Goal: Task Accomplishment & Management: Manage account settings

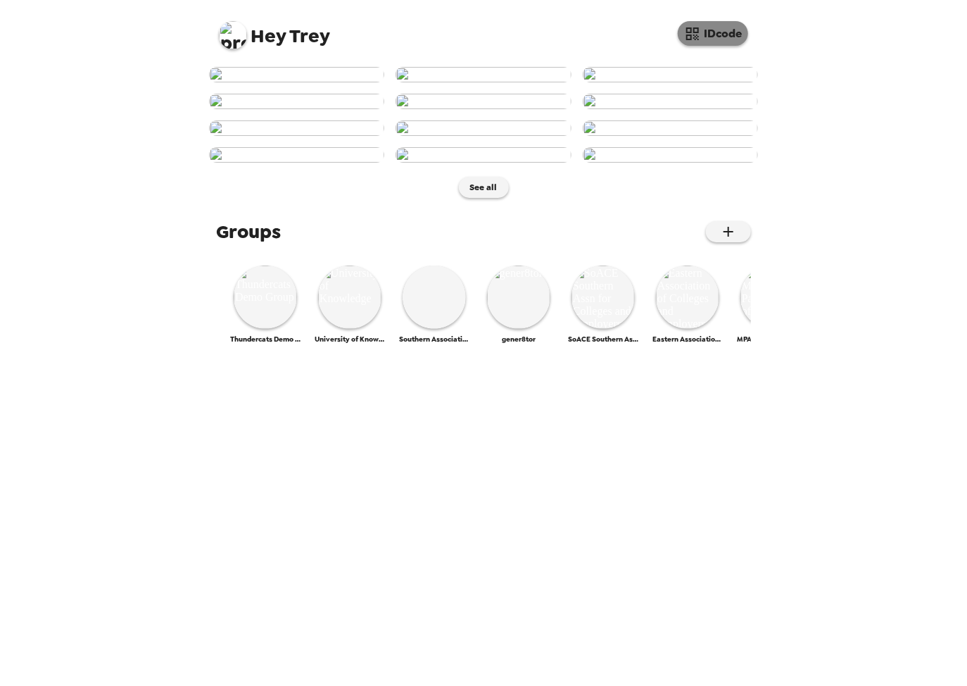
click at [735, 35] on button "IDcode" at bounding box center [713, 33] width 70 height 25
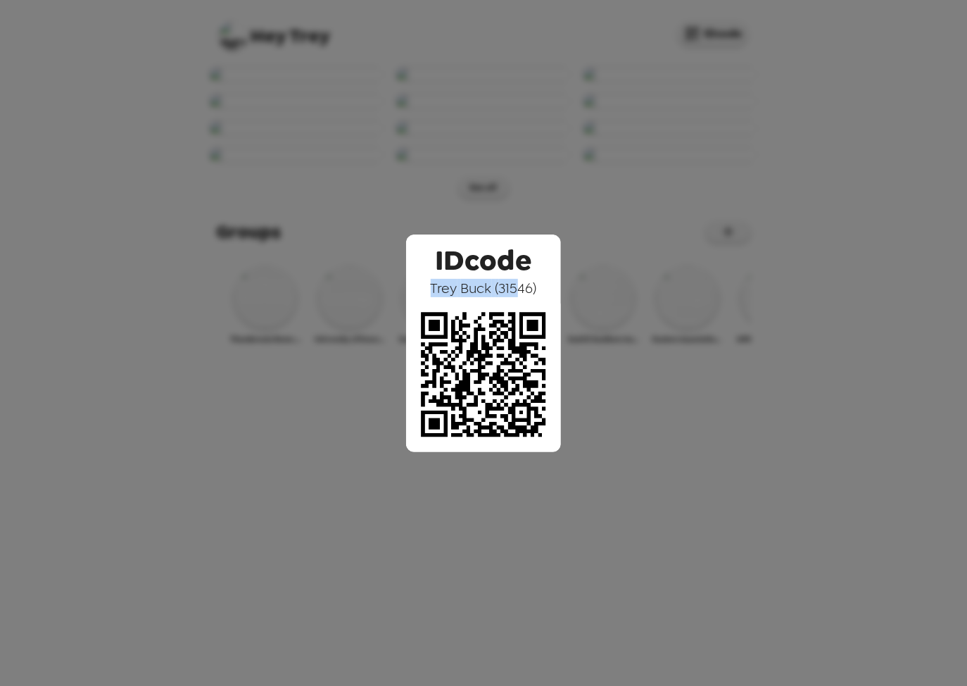
drag, startPoint x: 431, startPoint y: 289, endPoint x: 520, endPoint y: 287, distance: 88.7
click at [520, 287] on span "Trey Buck ( 31546 )" at bounding box center [484, 288] width 106 height 18
click at [519, 287] on span "Trey Buck ( 31546 )" at bounding box center [484, 288] width 106 height 18
click at [406, 84] on div "IDcode Trey Buck ( 31546 )" at bounding box center [483, 343] width 967 height 686
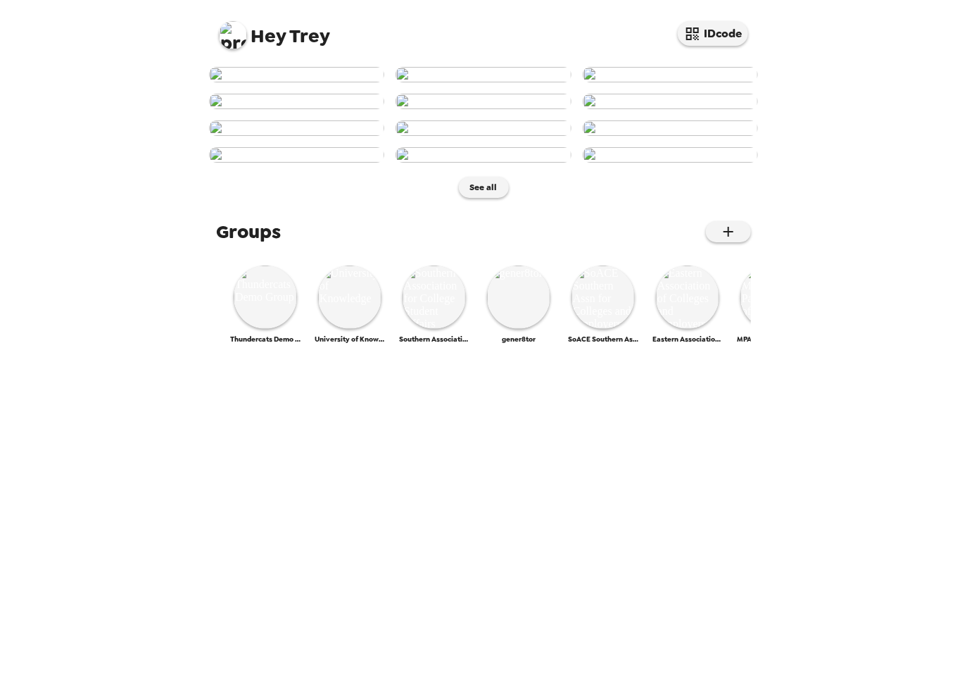
click at [308, 82] on img at bounding box center [296, 74] width 175 height 15
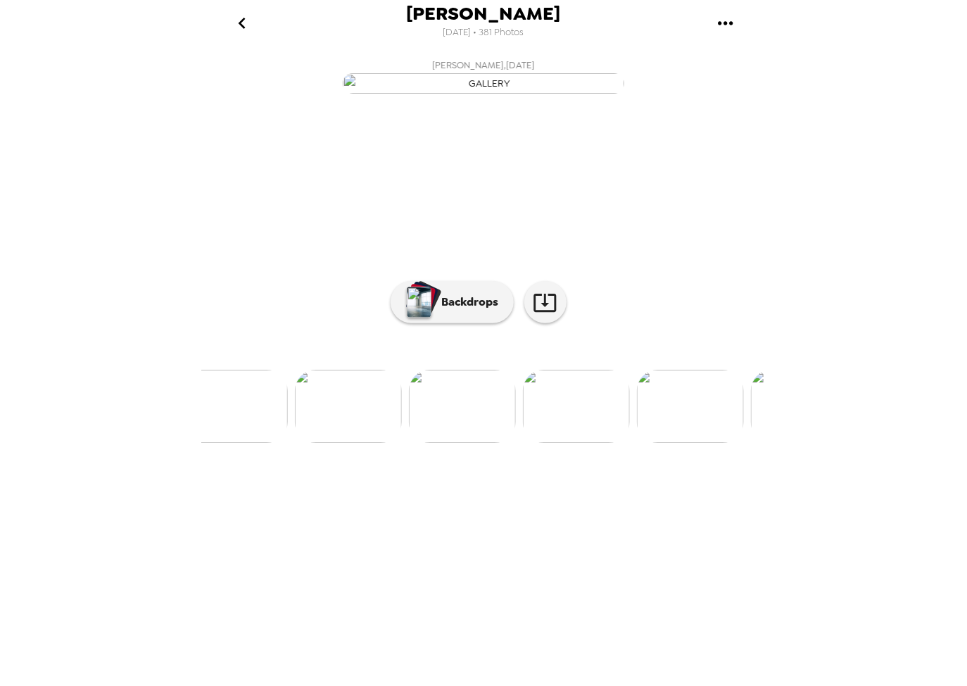
scroll to position [0, 2735]
click at [254, 443] on img at bounding box center [257, 406] width 107 height 73
click at [458, 311] on p "Backdrops" at bounding box center [467, 302] width 64 height 17
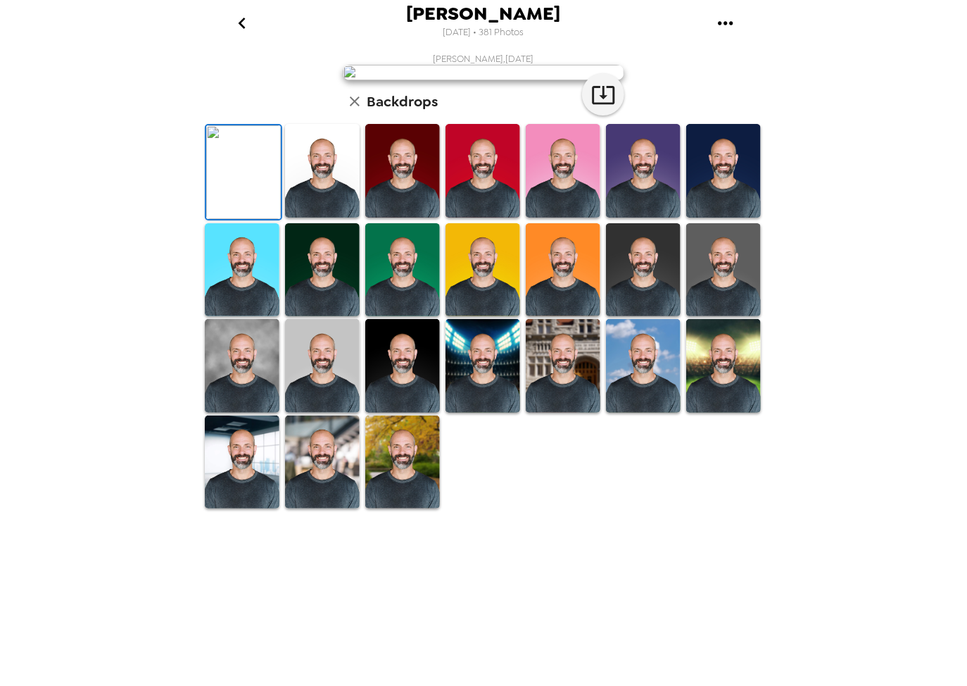
scroll to position [113, 0]
click at [490, 317] on img at bounding box center [483, 270] width 75 height 94
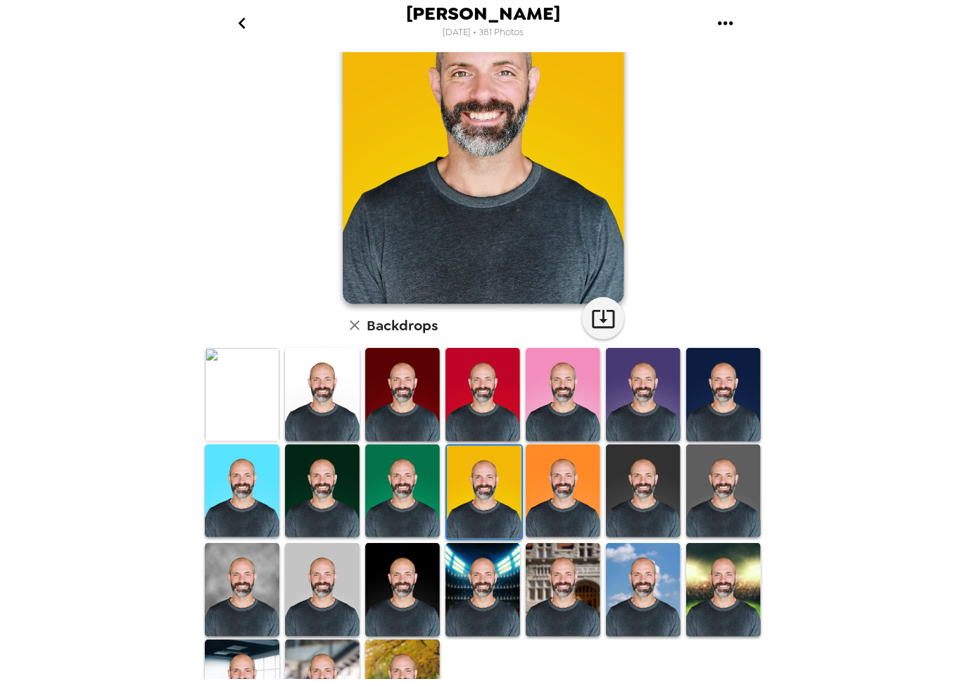
click at [410, 406] on img at bounding box center [402, 395] width 75 height 94
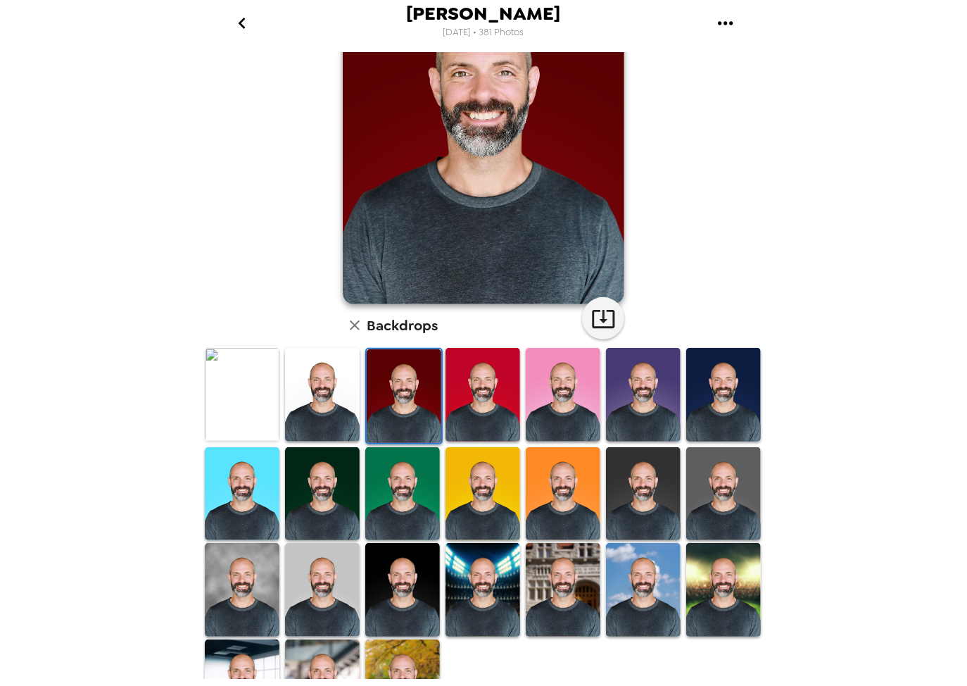
click at [313, 501] on img at bounding box center [322, 494] width 75 height 94
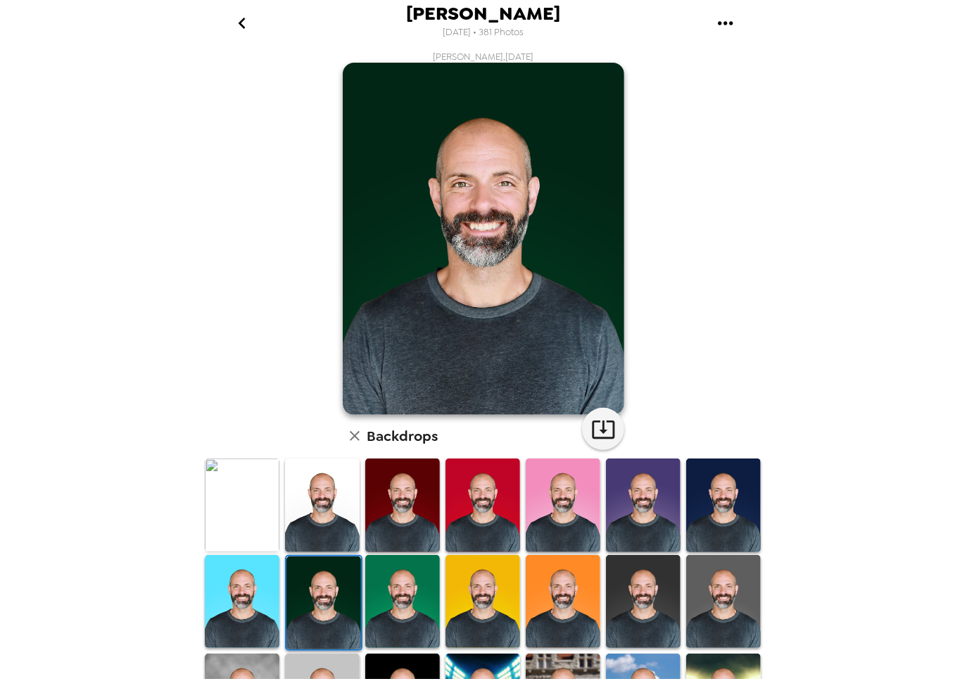
scroll to position [0, 0]
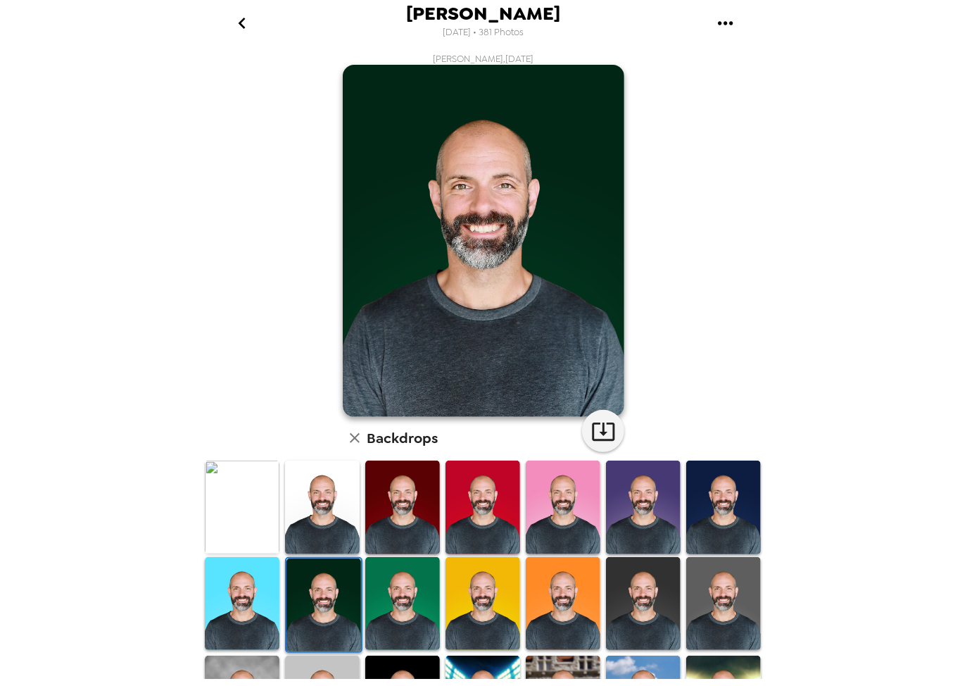
click at [479, 494] on img at bounding box center [483, 507] width 75 height 94
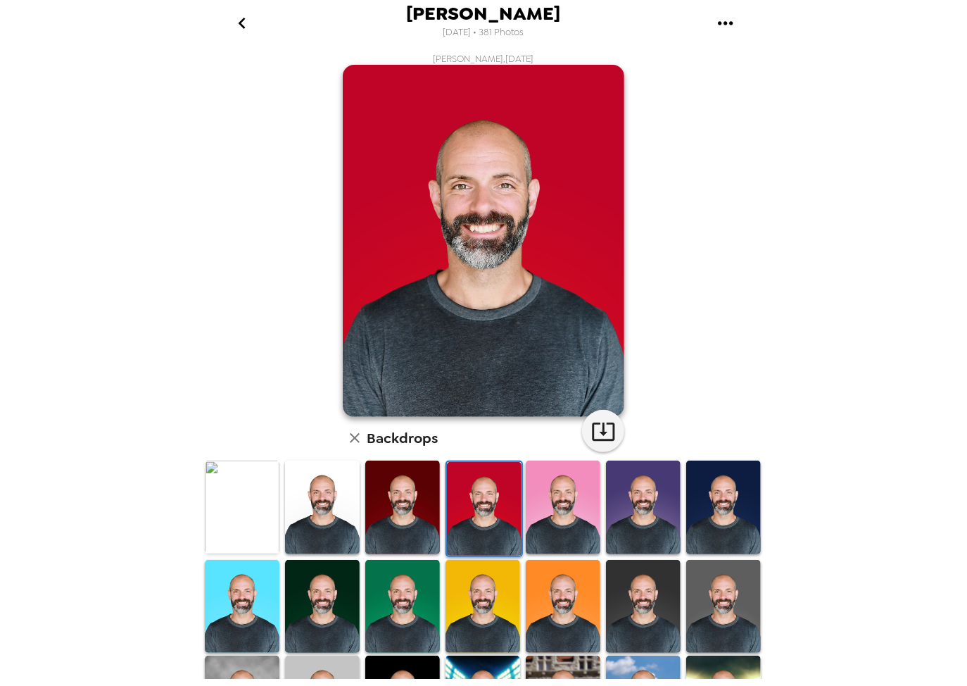
click at [239, 25] on icon "go back" at bounding box center [242, 23] width 23 height 23
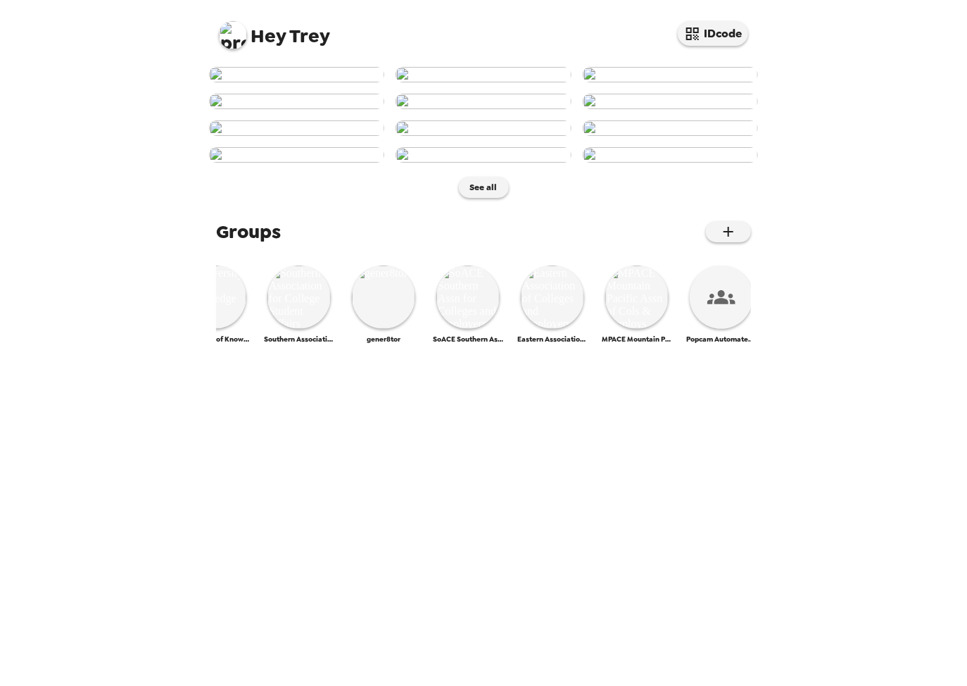
scroll to position [0, 138]
click at [637, 329] on img at bounding box center [634, 296] width 63 height 63
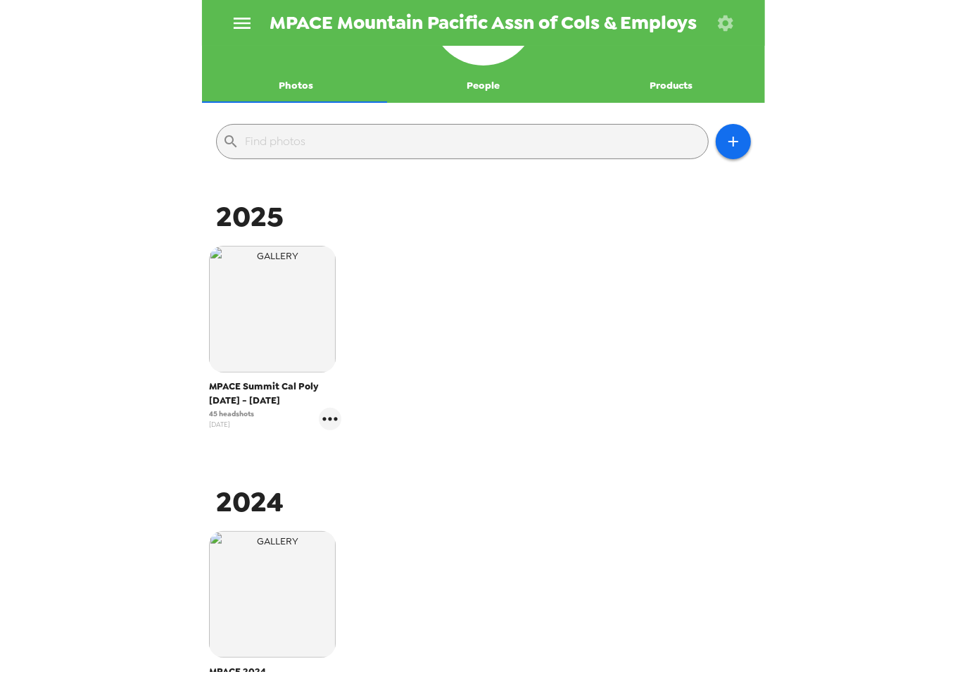
scroll to position [113, 0]
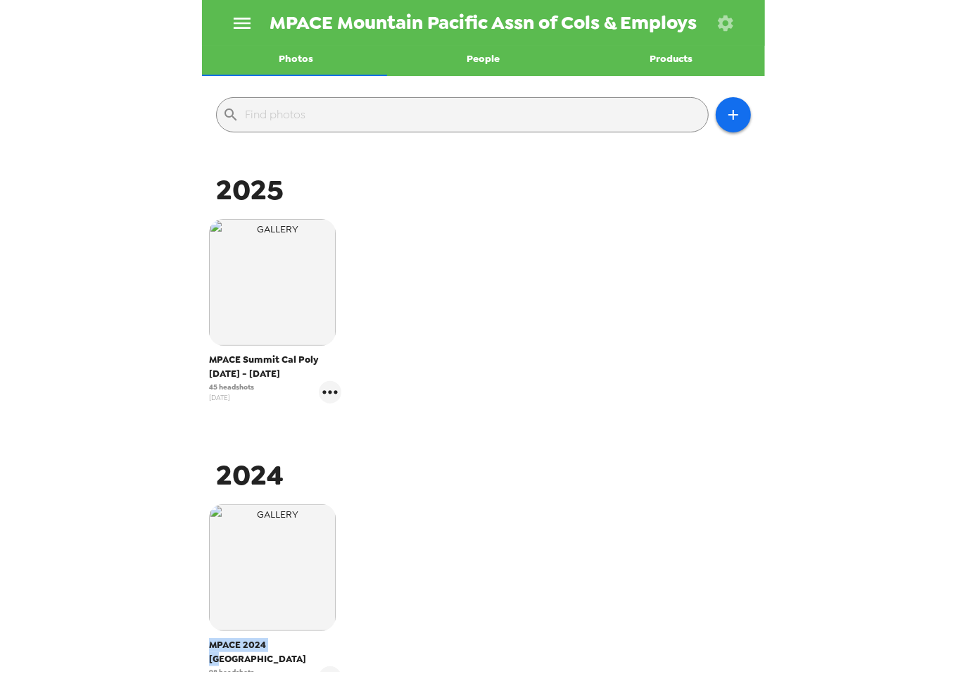
drag, startPoint x: 212, startPoint y: 644, endPoint x: 282, endPoint y: 645, distance: 69.7
click at [282, 645] on span "MPACE 2024 San Diego" at bounding box center [275, 652] width 132 height 28
drag, startPoint x: 249, startPoint y: 380, endPoint x: 241, endPoint y: 364, distance: 17.3
click at [248, 372] on span "MPACE Summit Cal Poly 7/31 - 8/1/25" at bounding box center [275, 367] width 132 height 28
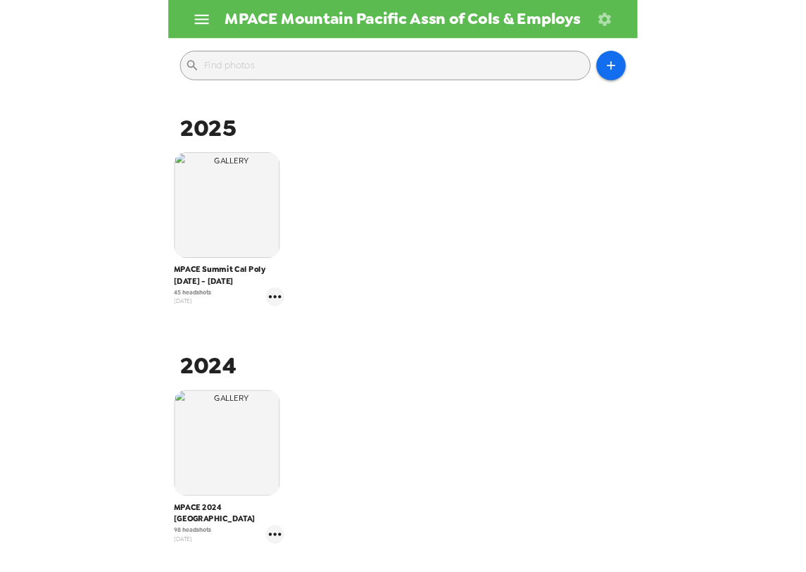
scroll to position [169, 0]
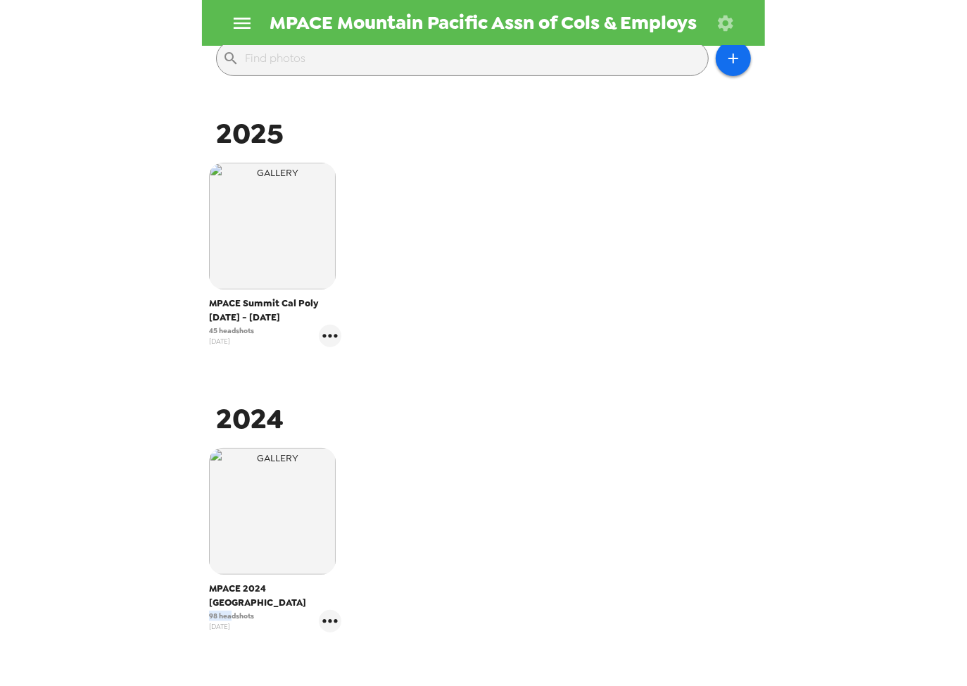
drag, startPoint x: 211, startPoint y: 601, endPoint x: 234, endPoint y: 604, distance: 24.1
click at [234, 610] on span "98 headshots" at bounding box center [231, 615] width 45 height 11
click at [259, 610] on div "98 headshots 10/13/24" at bounding box center [275, 621] width 132 height 23
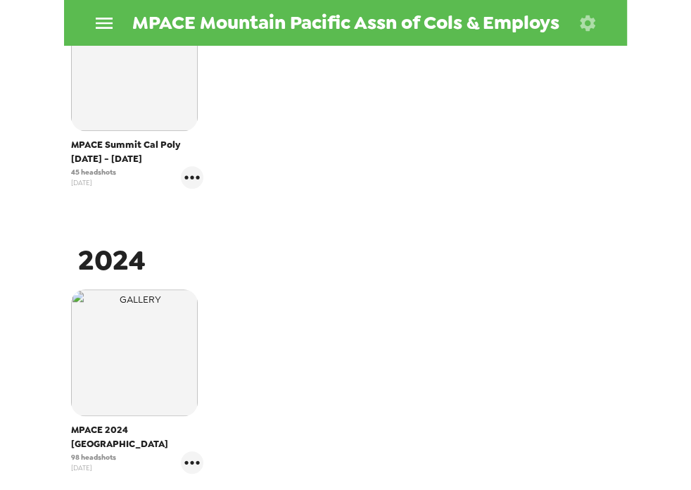
scroll to position [370, 0]
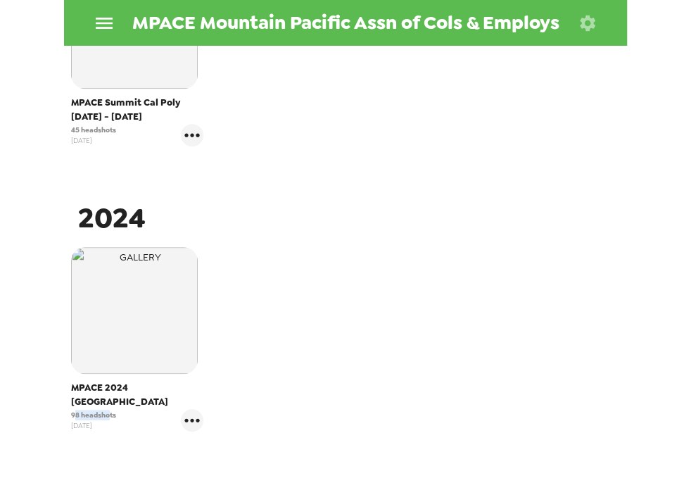
drag, startPoint x: 77, startPoint y: 401, endPoint x: 113, endPoint y: 403, distance: 35.9
click at [113, 410] on span "98 headshots" at bounding box center [93, 415] width 45 height 11
drag, startPoint x: 113, startPoint y: 401, endPoint x: 123, endPoint y: 403, distance: 9.4
click at [113, 410] on span "98 headshots" at bounding box center [93, 415] width 45 height 11
click at [196, 412] on icon "gallery menu" at bounding box center [192, 420] width 23 height 23
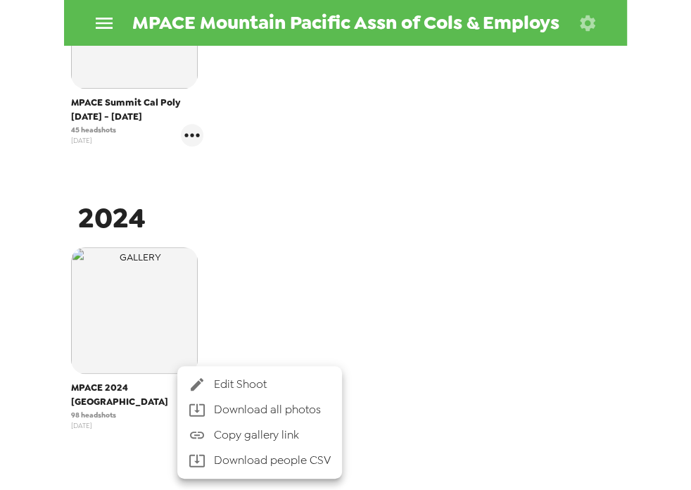
click at [321, 145] on div at bounding box center [345, 245] width 691 height 490
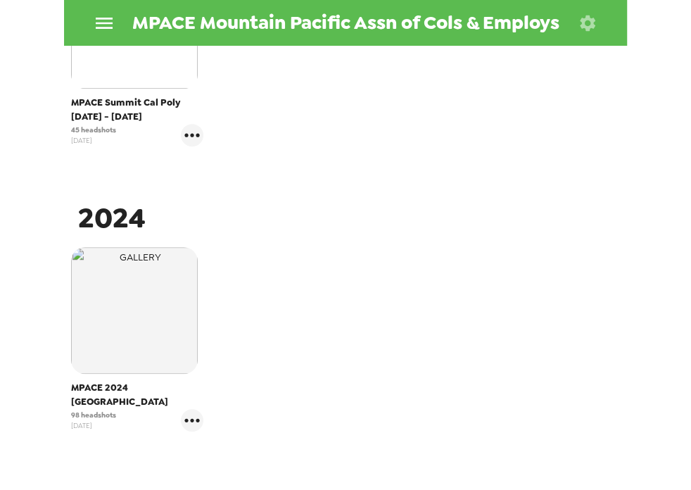
click at [132, 82] on img "button" at bounding box center [134, 25] width 127 height 127
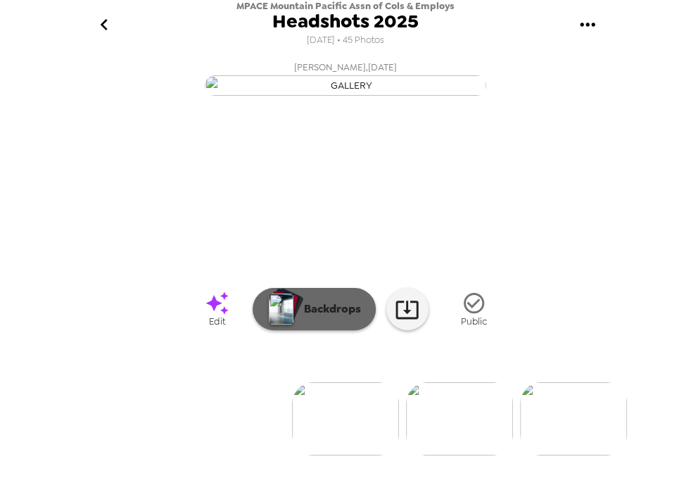
click at [334, 318] on p "Backdrops" at bounding box center [329, 309] width 64 height 17
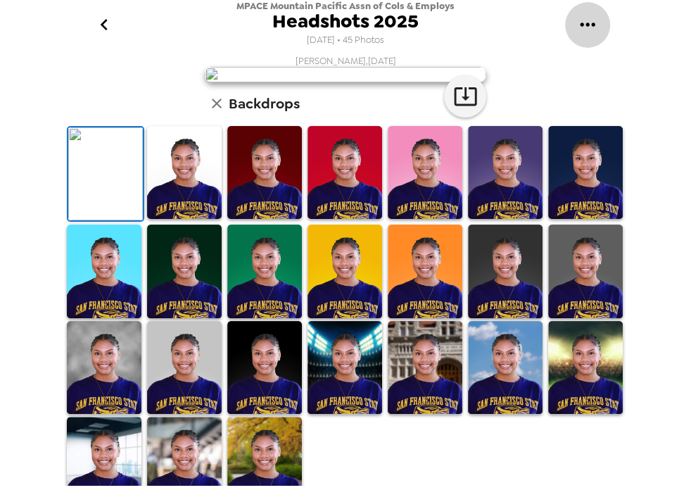
click at [582, 24] on icon "gallery menu" at bounding box center [587, 25] width 15 height 4
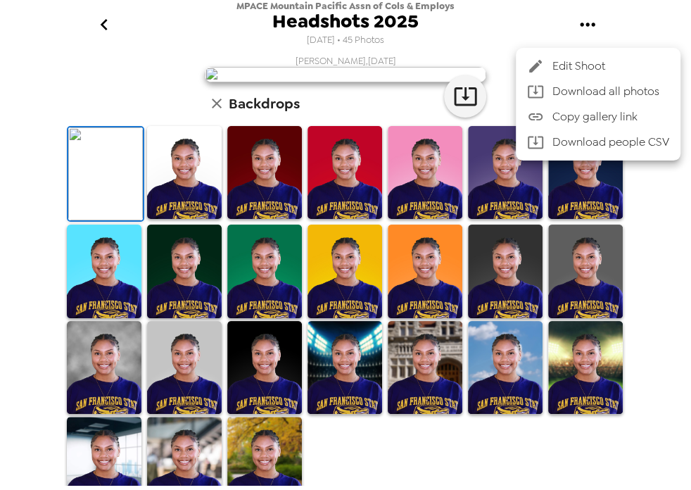
drag, startPoint x: 116, startPoint y: 29, endPoint x: 106, endPoint y: 27, distance: 10.1
click at [115, 29] on div at bounding box center [345, 245] width 691 height 490
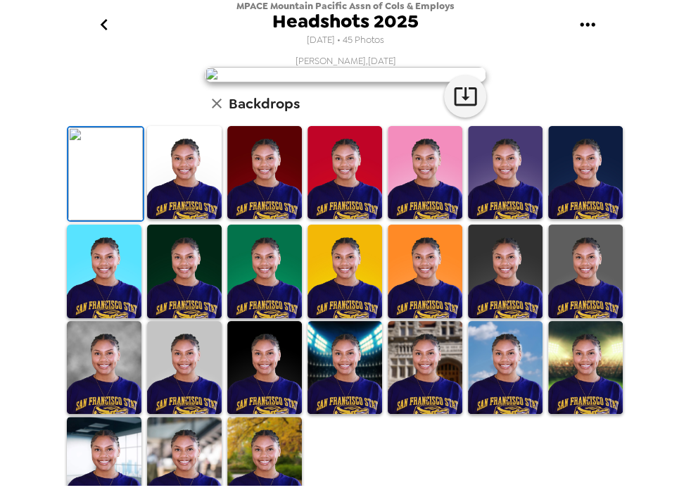
click at [105, 27] on icon "go back" at bounding box center [104, 24] width 23 height 23
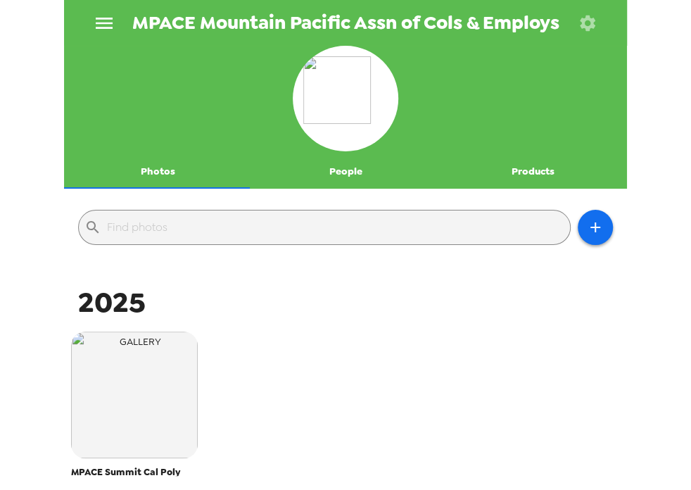
scroll to position [80, 0]
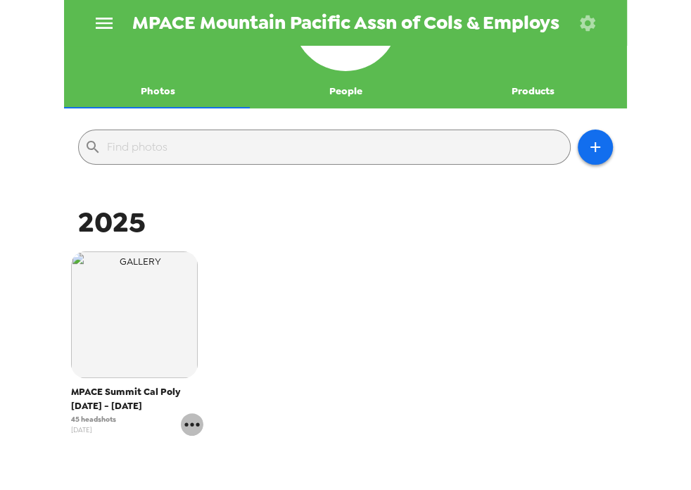
click at [188, 427] on icon "gallery menu" at bounding box center [192, 424] width 23 height 23
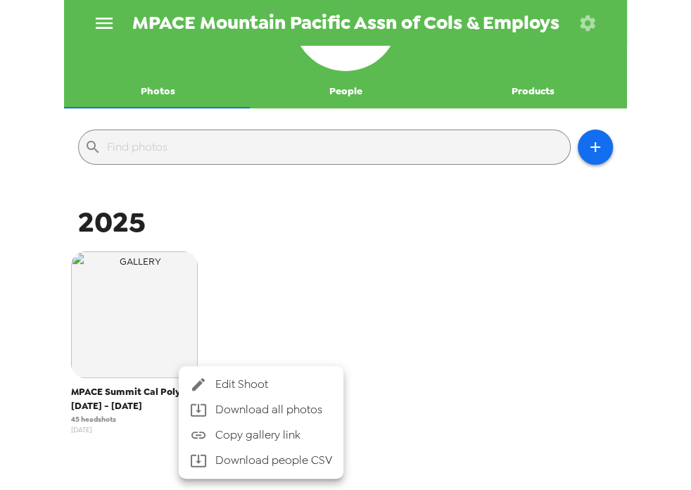
drag, startPoint x: 327, startPoint y: 323, endPoint x: 327, endPoint y: 332, distance: 8.5
click at [327, 324] on div at bounding box center [345, 245] width 691 height 490
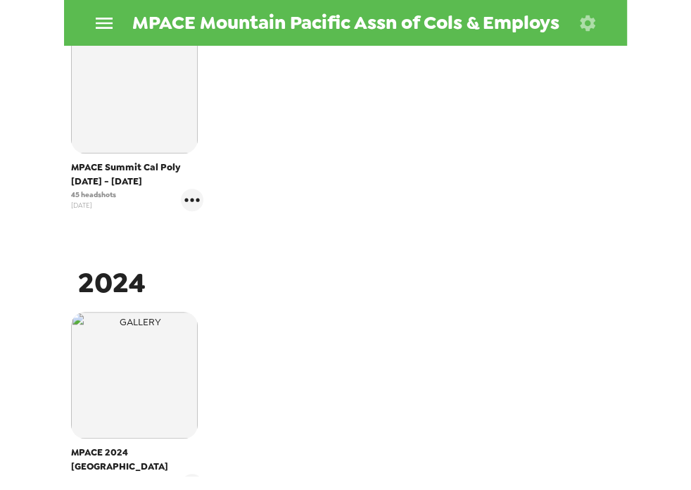
scroll to position [322, 0]
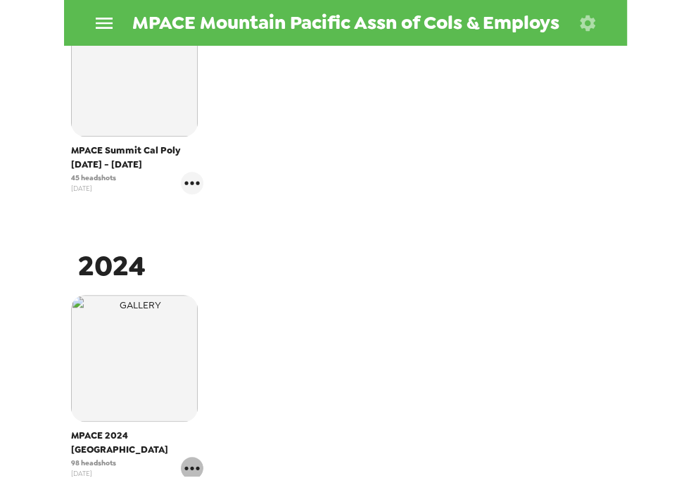
click at [195, 466] on icon "gallery menu" at bounding box center [191, 468] width 15 height 4
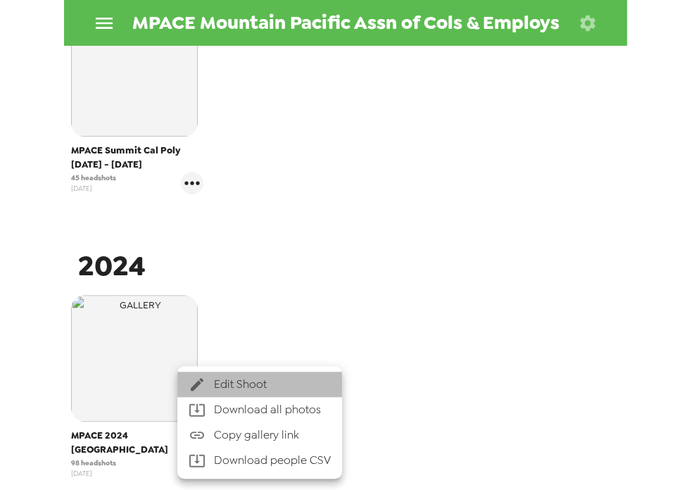
click at [243, 389] on span "Edit Shoot" at bounding box center [272, 384] width 117 height 17
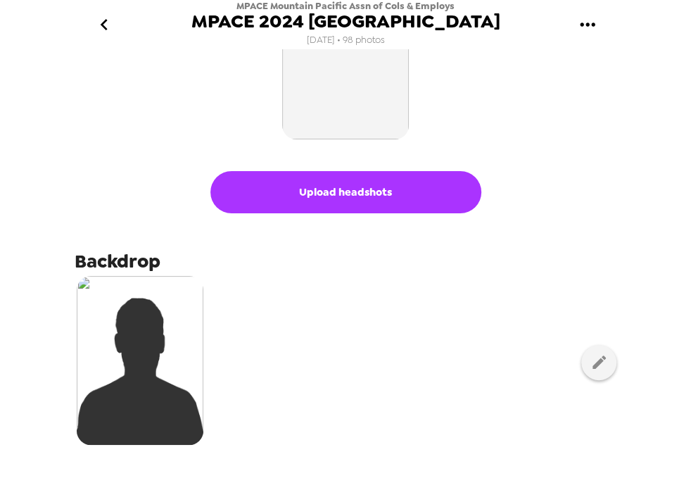
scroll to position [120, 0]
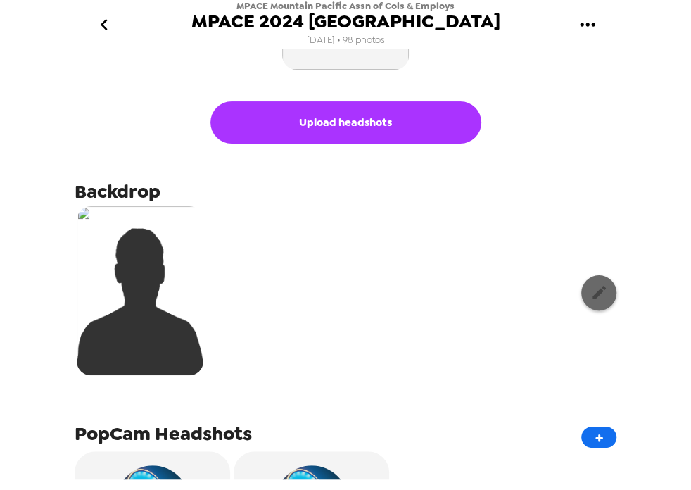
click at [591, 292] on icon "button" at bounding box center [600, 293] width 18 height 18
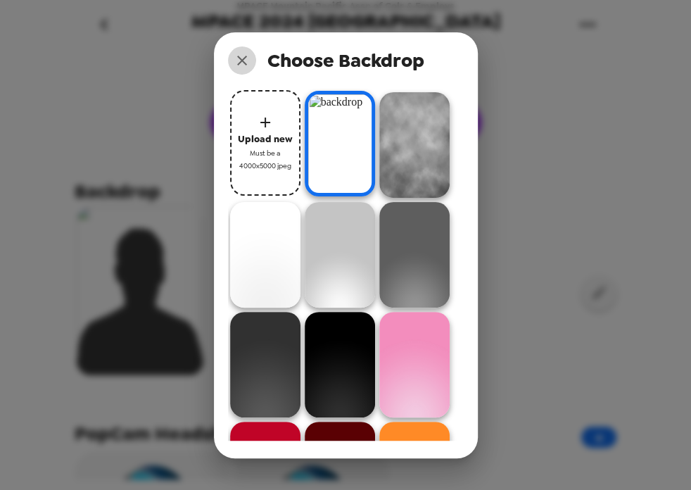
click at [242, 61] on icon "close" at bounding box center [242, 61] width 10 height 10
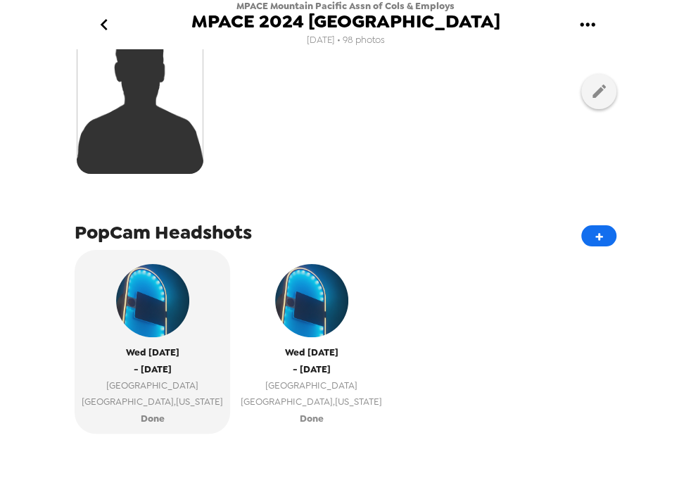
scroll to position [402, 0]
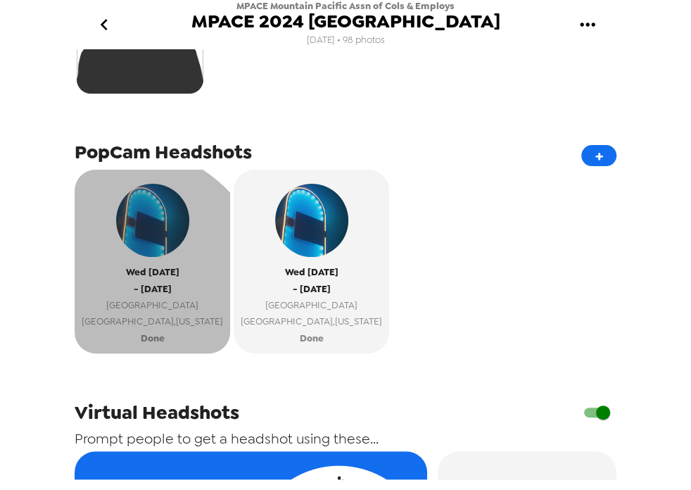
click at [134, 290] on span "- Fri 12/6/24" at bounding box center [153, 289] width 38 height 16
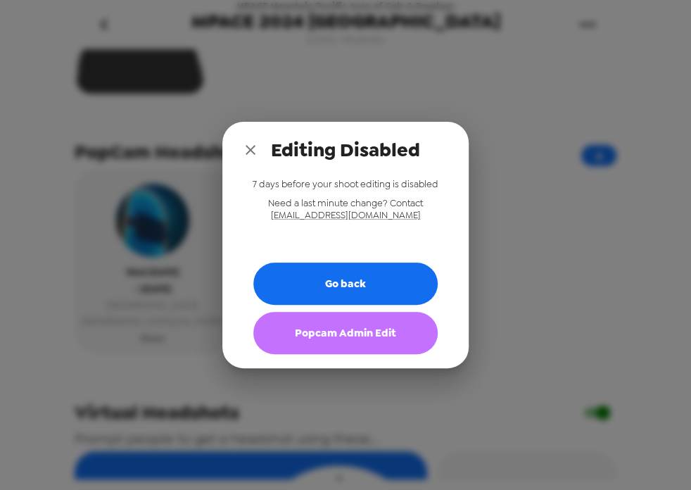
click at [328, 337] on button "Popcam Admin Edit" at bounding box center [345, 333] width 184 height 42
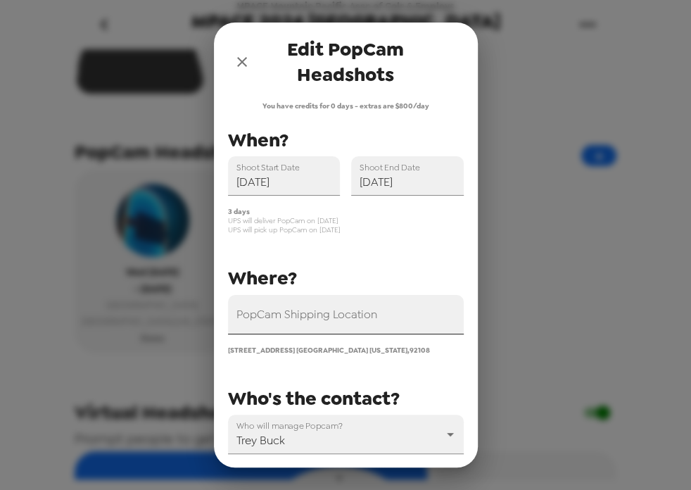
scroll to position [0, 0]
drag, startPoint x: 237, startPoint y: 222, endPoint x: 342, endPoint y: 218, distance: 105.0
click at [342, 218] on span "UPS will deliver PopCam on 12/3/24" at bounding box center [346, 220] width 236 height 9
click at [277, 226] on span "UPS will pick up PopCam on 12/7/24" at bounding box center [346, 229] width 236 height 9
drag, startPoint x: 257, startPoint y: 234, endPoint x: 341, endPoint y: 232, distance: 84.5
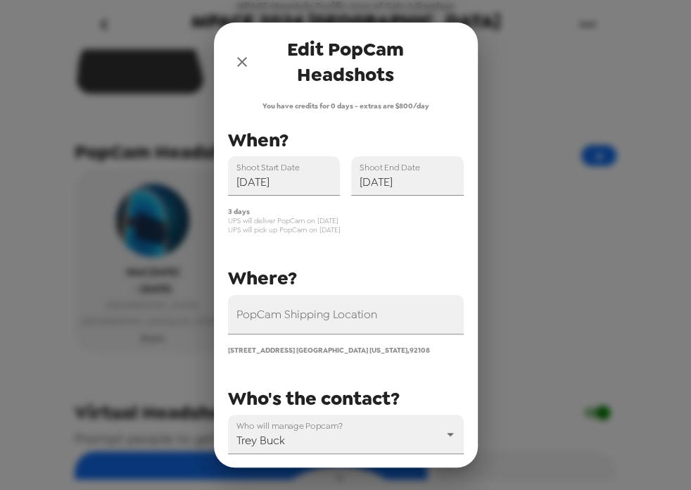
click at [341, 232] on span "UPS will pick up PopCam on 12/7/24" at bounding box center [346, 229] width 236 height 9
drag, startPoint x: 270, startPoint y: 221, endPoint x: 338, endPoint y: 232, distance: 68.4
click at [338, 232] on div "3 days UPS will deliver PopCam on 12/3/24 UPS will pick up PopCam on 12/7/24" at bounding box center [346, 220] width 236 height 27
click at [330, 228] on span "UPS will pick up PopCam on 12/7/24" at bounding box center [346, 229] width 236 height 9
click at [382, 193] on input "12/06/2024" at bounding box center [407, 175] width 113 height 39
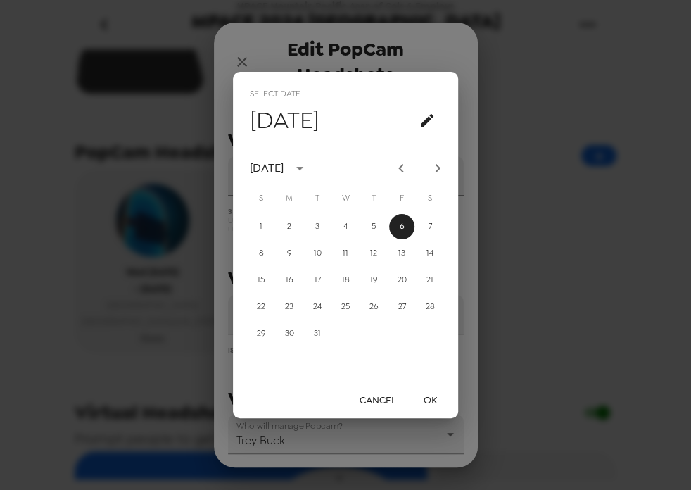
click at [382, 396] on button "Cancel" at bounding box center [378, 400] width 48 height 26
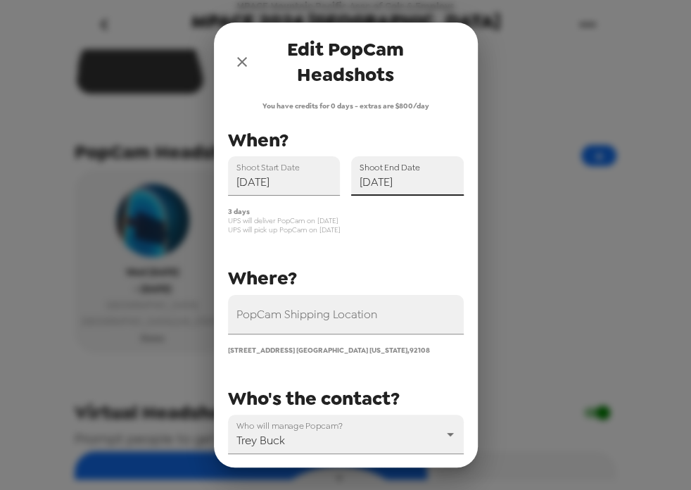
click at [240, 56] on icon "close" at bounding box center [242, 62] width 17 height 17
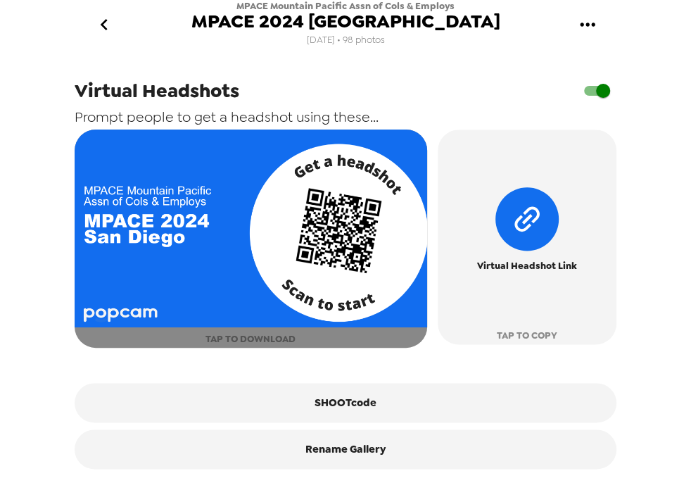
scroll to position [727, 0]
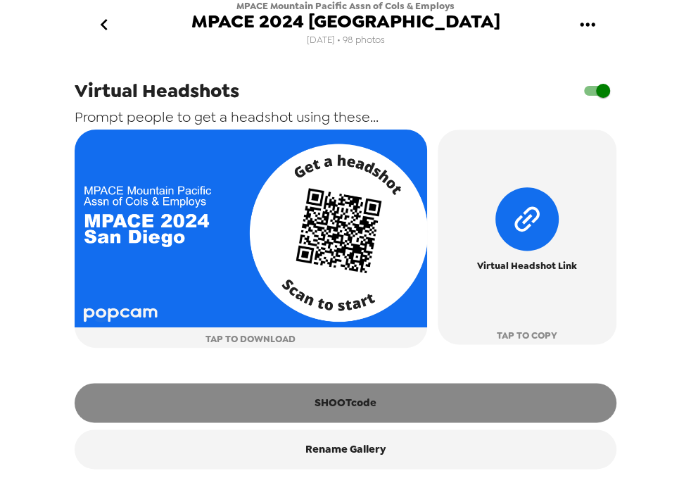
click at [347, 419] on button "SHOOTcode" at bounding box center [346, 402] width 542 height 39
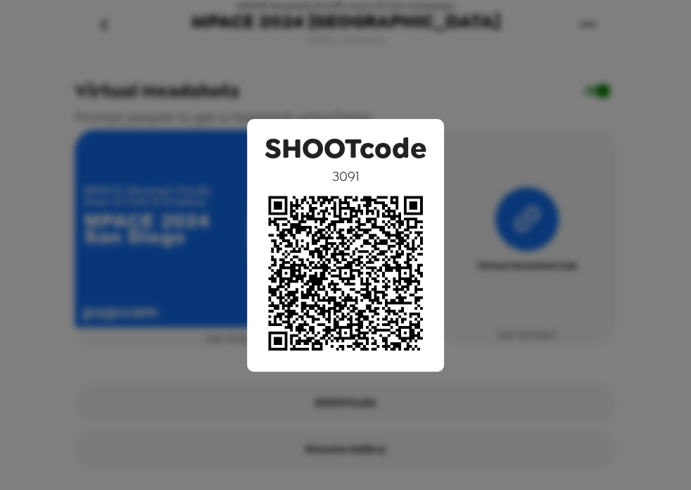
click at [223, 156] on div "SHOOTcode 3091" at bounding box center [345, 245] width 691 height 490
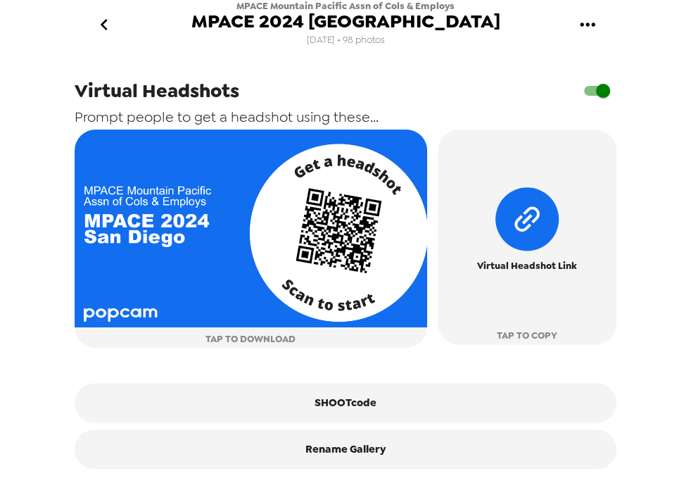
click at [106, 18] on icon "go back" at bounding box center [104, 24] width 23 height 23
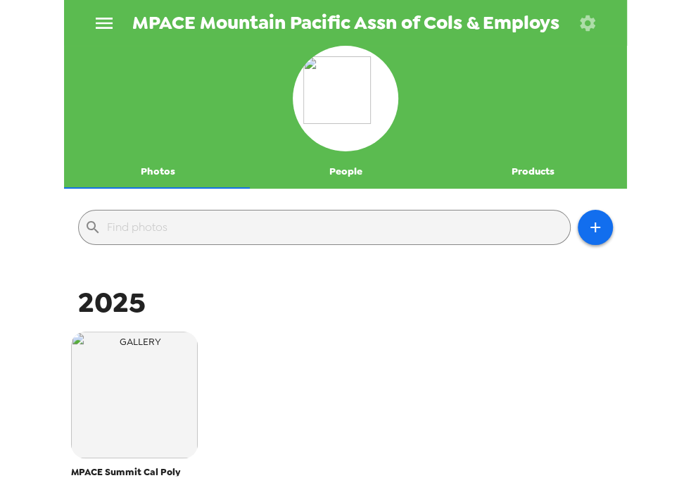
click at [100, 23] on icon "menu" at bounding box center [104, 23] width 17 height 11
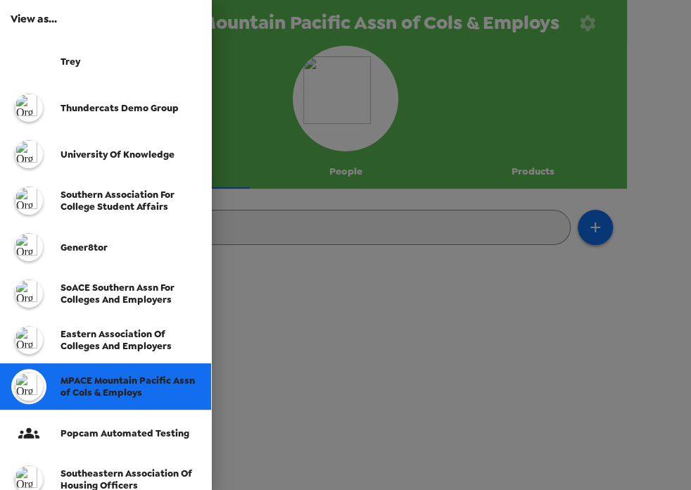
click at [118, 296] on span "SoACE Southern Assn for Colleges and Employers" at bounding box center [118, 294] width 114 height 24
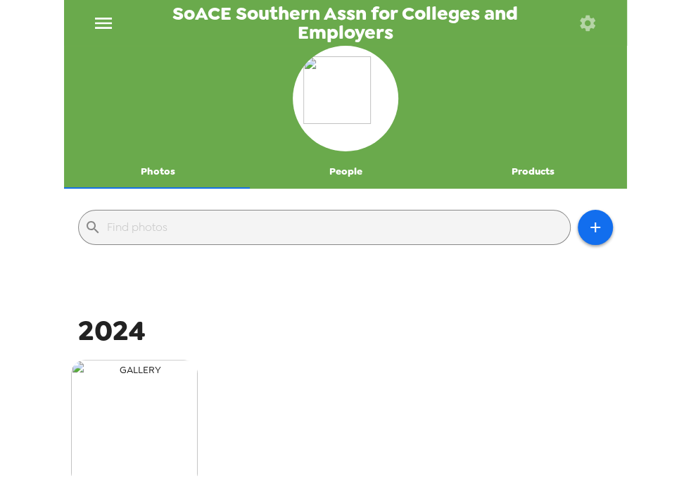
click at [153, 408] on img "button" at bounding box center [134, 423] width 127 height 127
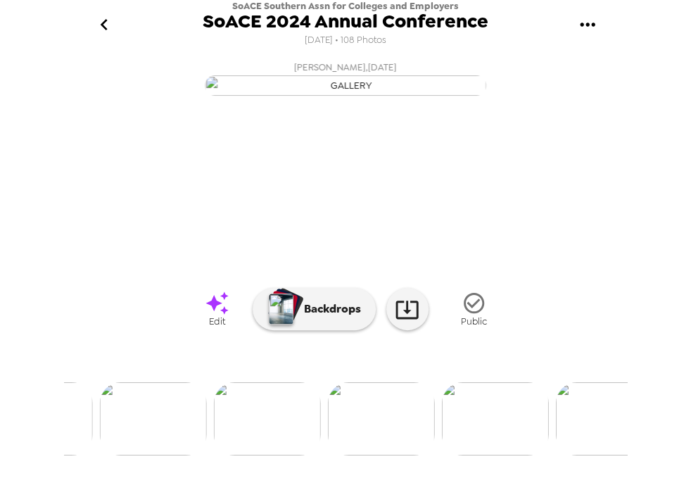
scroll to position [125, 0]
click at [265, 451] on img at bounding box center [267, 418] width 107 height 73
click at [454, 430] on img at bounding box center [461, 418] width 107 height 73
click at [103, 20] on icon "go back" at bounding box center [104, 24] width 23 height 23
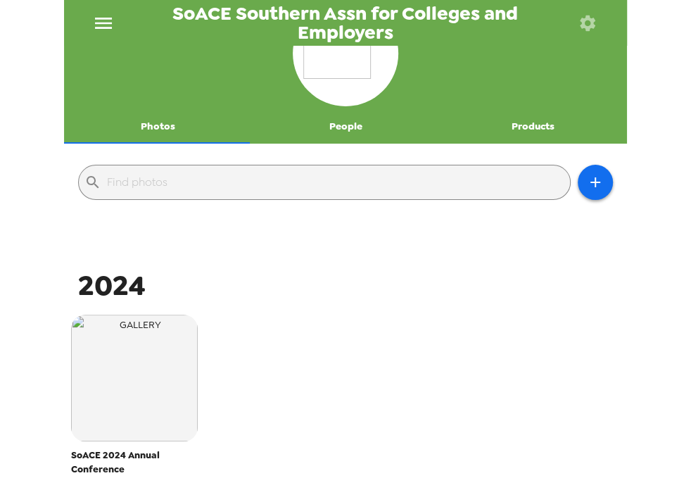
scroll to position [80, 0]
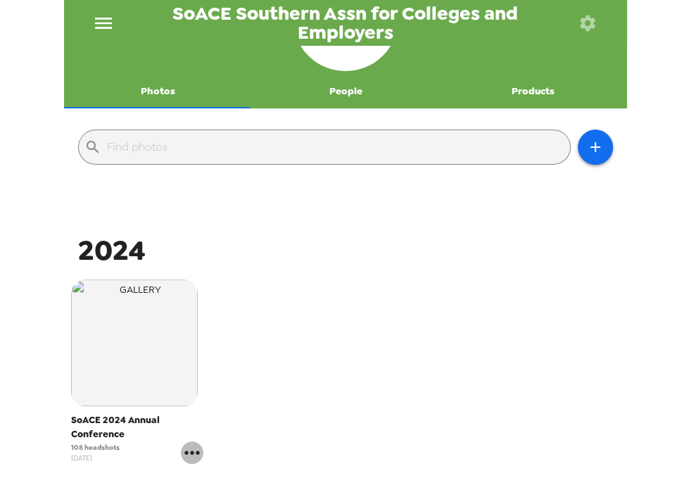
click at [195, 449] on icon "gallery menu" at bounding box center [192, 452] width 23 height 23
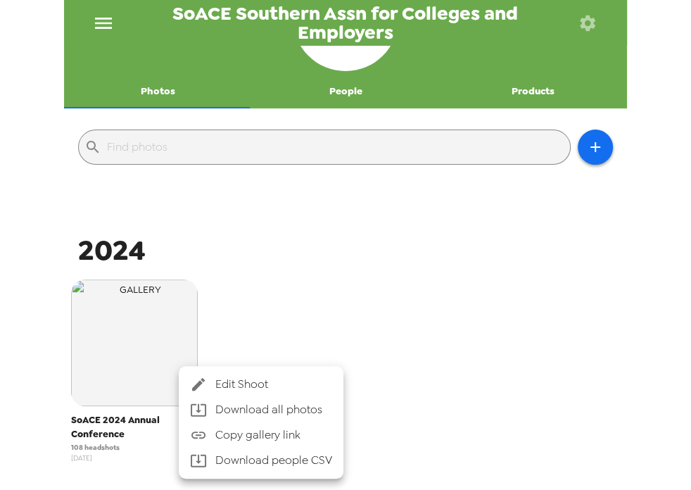
click at [243, 390] on span "Edit Shoot" at bounding box center [273, 384] width 117 height 17
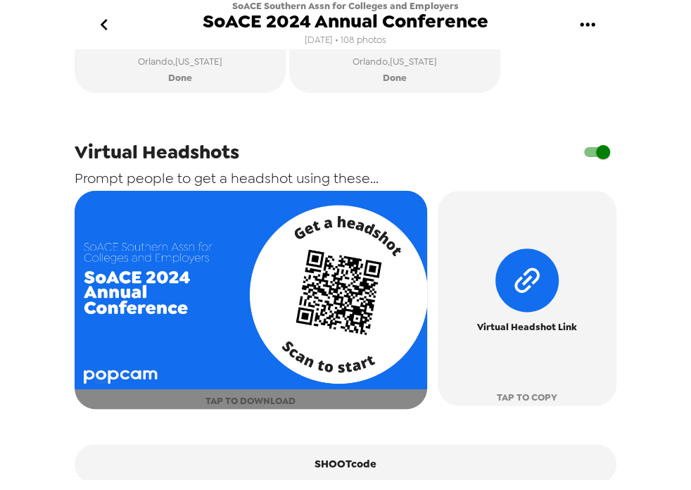
scroll to position [684, 0]
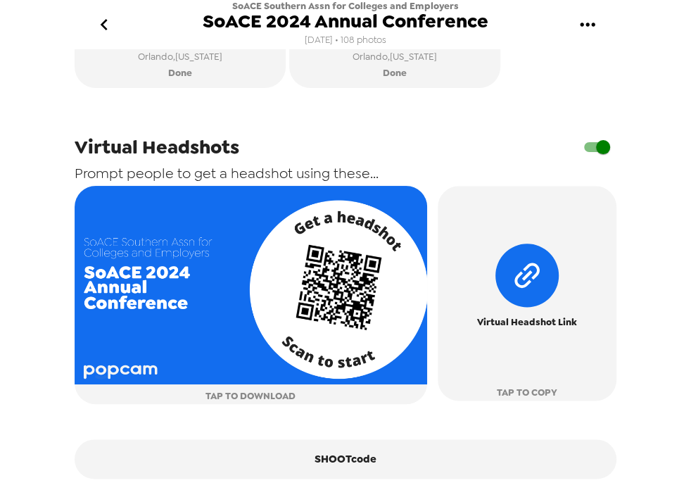
click at [111, 24] on icon "go back" at bounding box center [104, 24] width 23 height 23
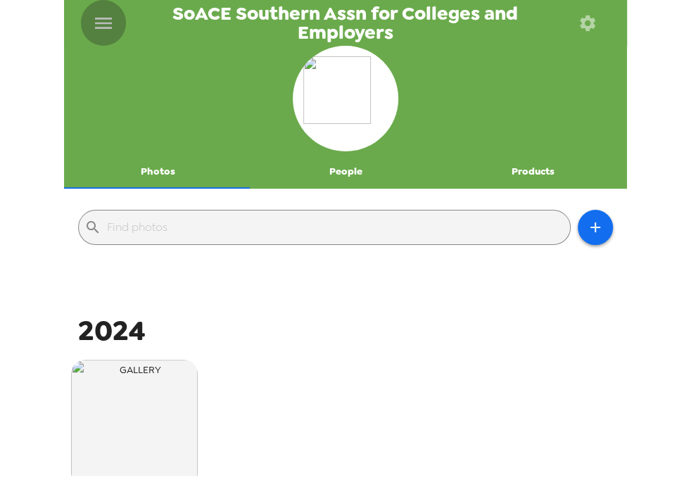
click at [108, 18] on icon "menu" at bounding box center [103, 23] width 17 height 11
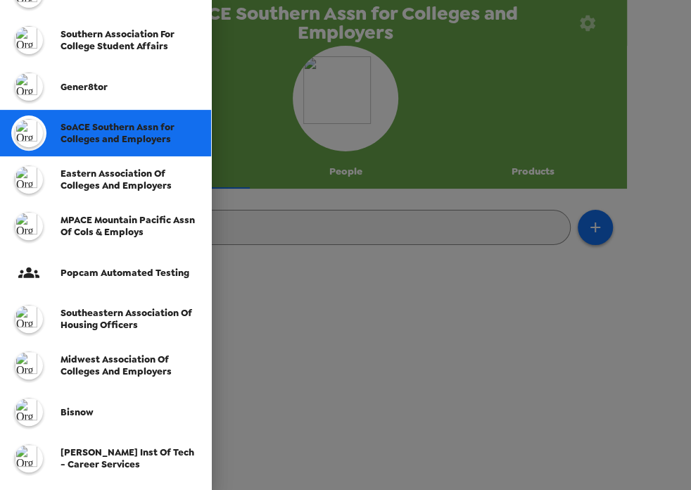
scroll to position [322, 0]
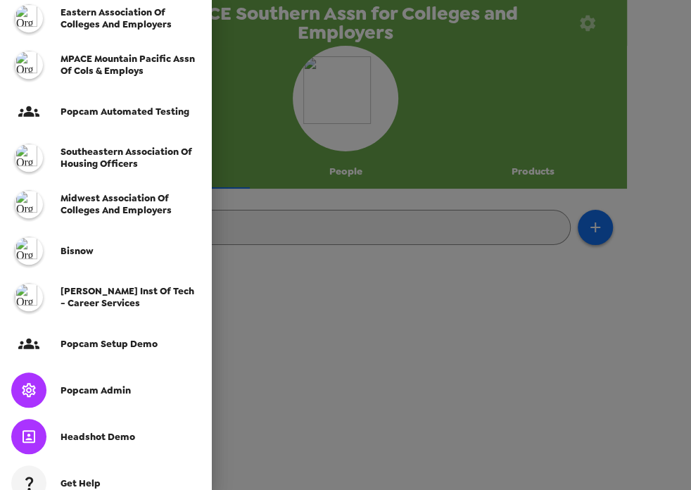
click at [110, 389] on span "Popcam Admin" at bounding box center [96, 390] width 70 height 12
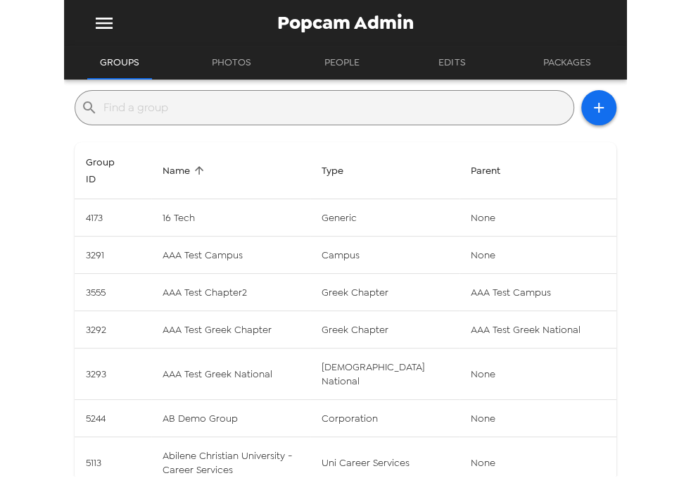
click at [182, 113] on input "text" at bounding box center [336, 107] width 465 height 23
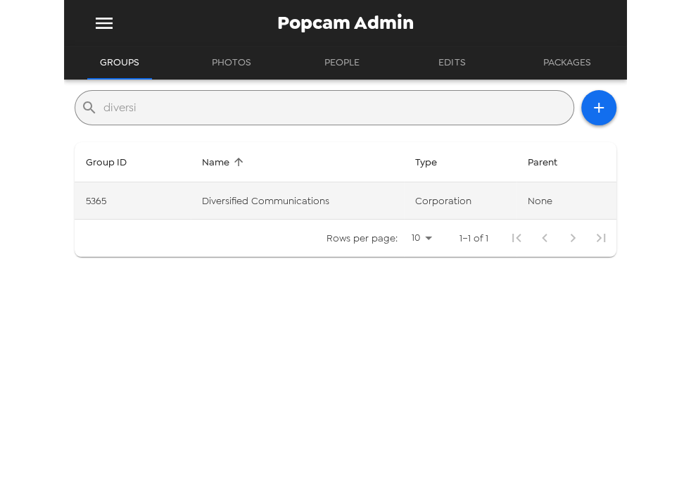
type input "diversi"
click at [231, 193] on td "Diversified Communications" at bounding box center [297, 200] width 213 height 37
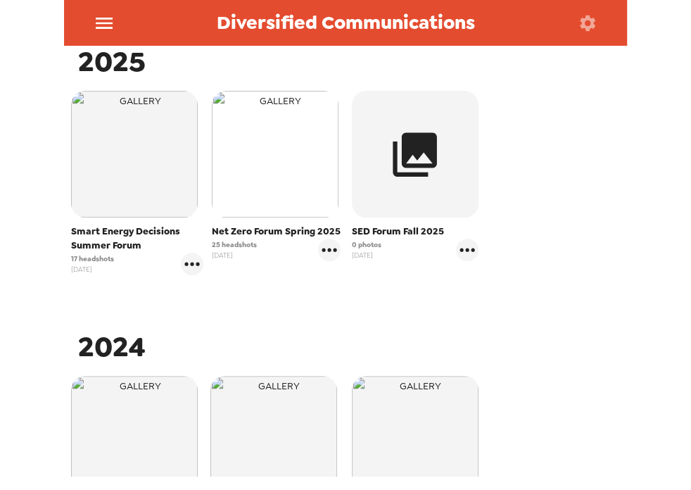
scroll to position [322, 0]
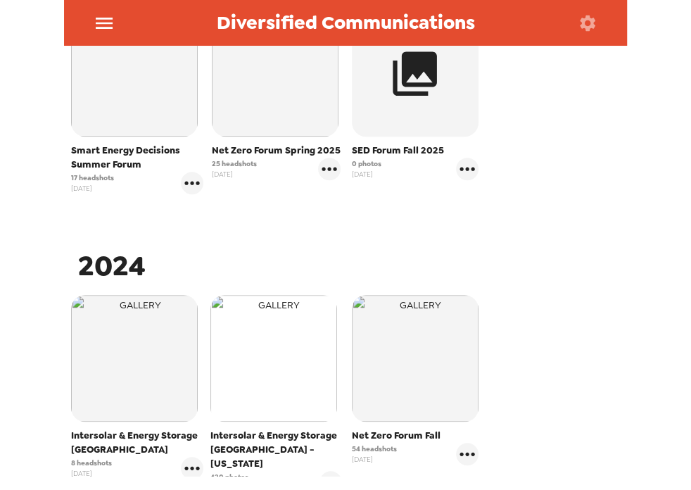
click at [272, 351] on img "button" at bounding box center [274, 358] width 127 height 127
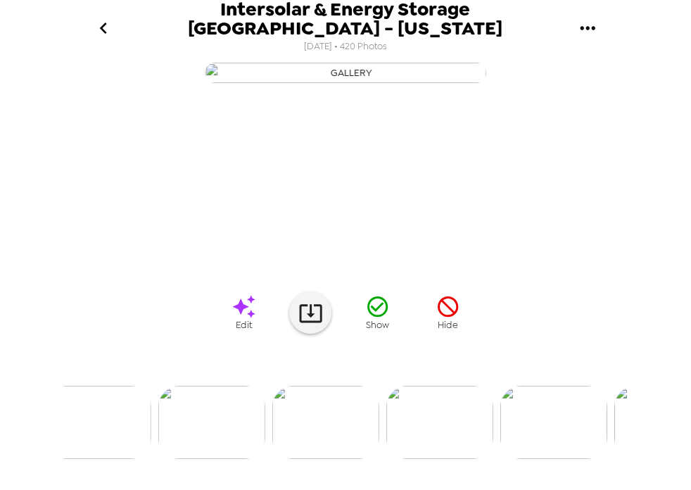
scroll to position [0, 2164]
click at [363, 439] on img at bounding box center [349, 422] width 107 height 73
click at [346, 458] on img at bounding box center [346, 422] width 107 height 73
click at [103, 24] on icon "go back" at bounding box center [103, 28] width 23 height 23
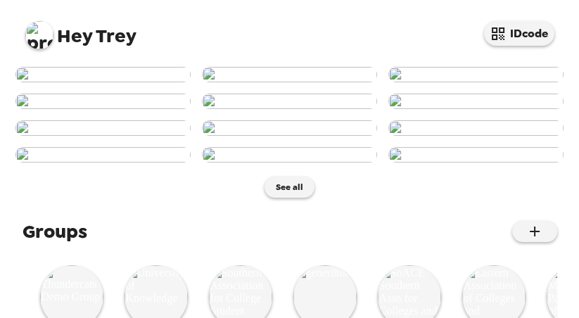
click at [46, 31] on img at bounding box center [39, 35] width 28 height 28
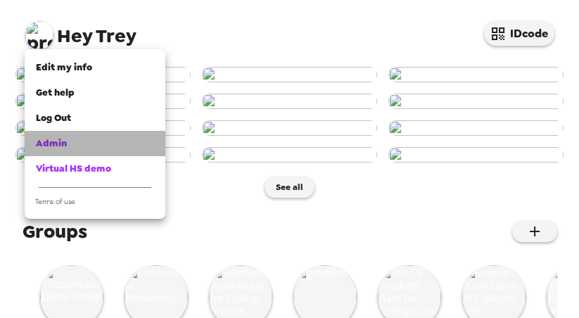
click at [65, 145] on span "Admin" at bounding box center [51, 143] width 31 height 12
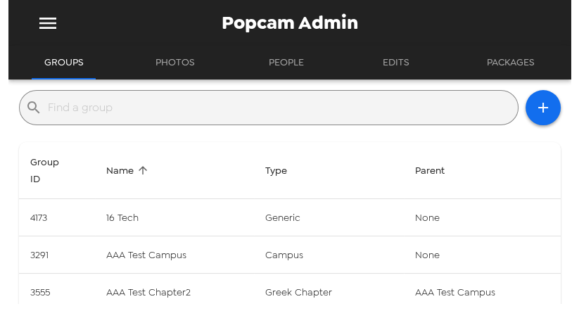
click at [170, 108] on input "text" at bounding box center [280, 107] width 465 height 23
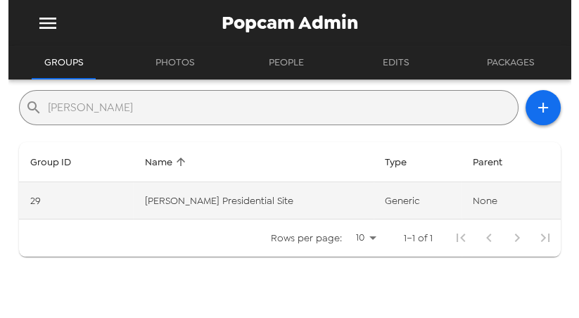
type input "[PERSON_NAME]"
click at [241, 206] on td "[PERSON_NAME] Presidential Site" at bounding box center [253, 200] width 240 height 37
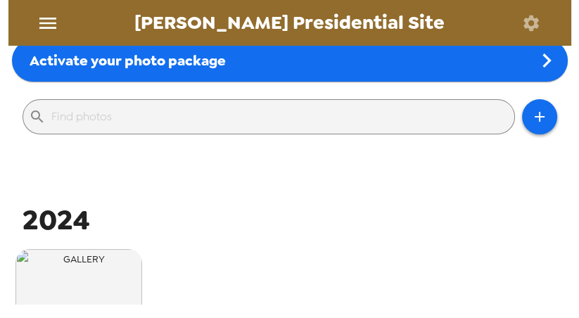
scroll to position [201, 0]
